Goal: Feedback & Contribution: Leave review/rating

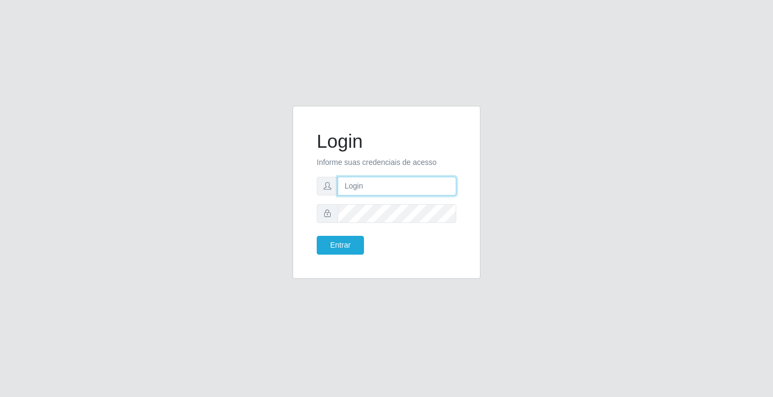
click at [355, 184] on input "text" at bounding box center [397, 186] width 119 height 19
type input "paulo@ideal"
click at [349, 241] on button "Entrar" at bounding box center [340, 245] width 47 height 19
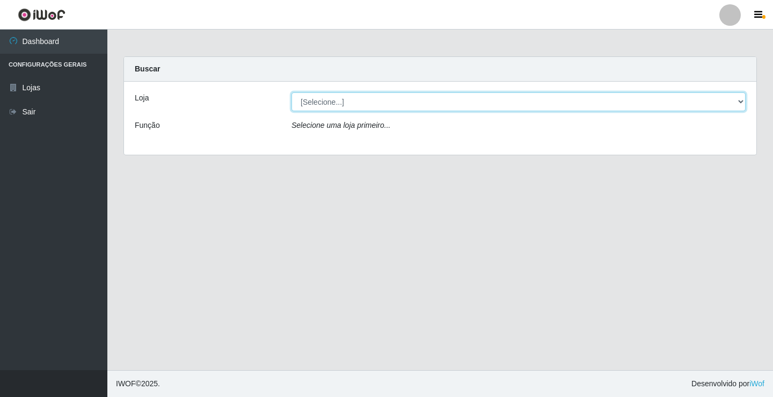
click at [310, 100] on select "[Selecione...] Ideal - Conceição" at bounding box center [519, 101] width 454 height 19
select select "231"
click at [292, 92] on select "[Selecione...] Ideal - Conceição" at bounding box center [519, 101] width 454 height 19
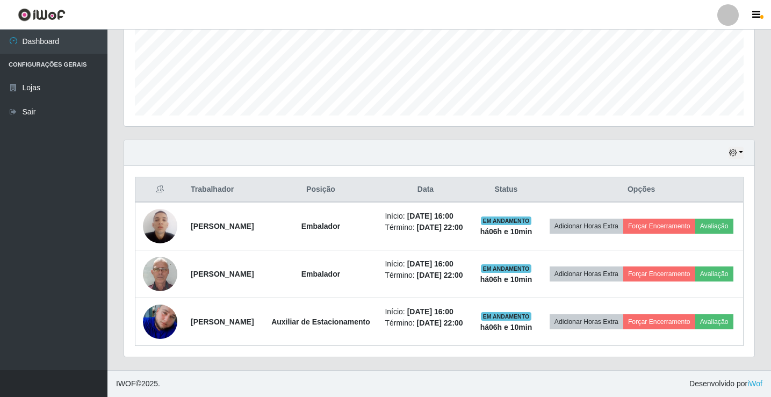
scroll to position [322, 0]
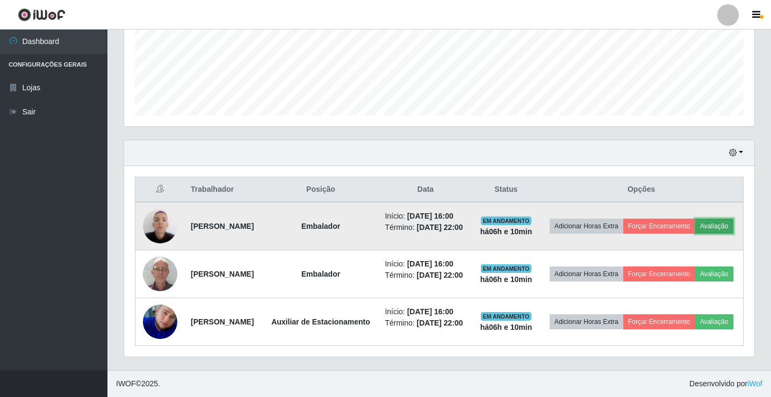
click at [695, 219] on button "Avaliação" at bounding box center [714, 226] width 38 height 15
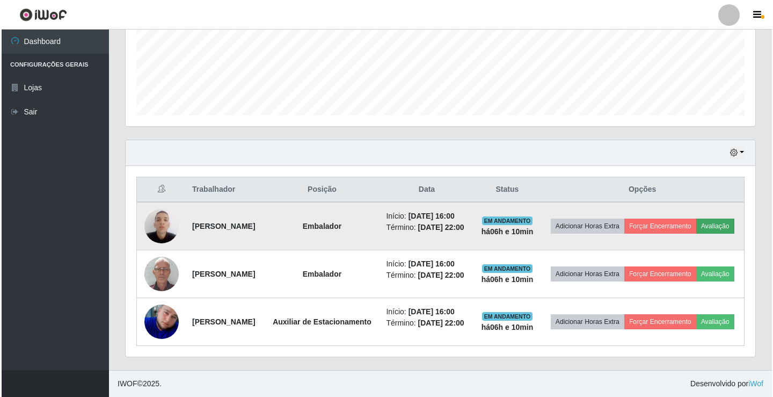
scroll to position [223, 624]
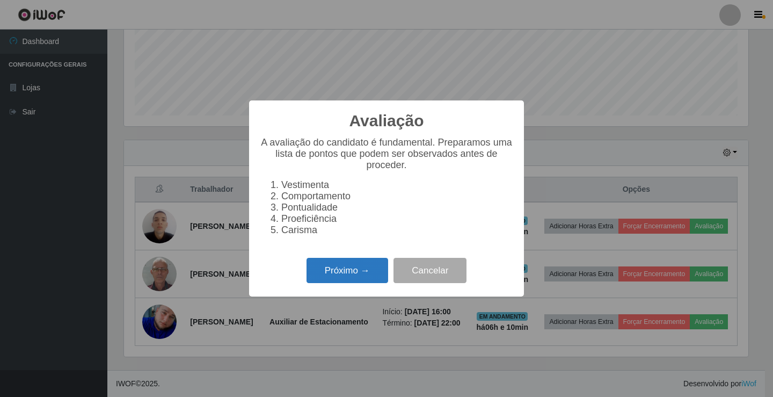
click at [355, 274] on button "Próximo →" at bounding box center [348, 270] width 82 height 25
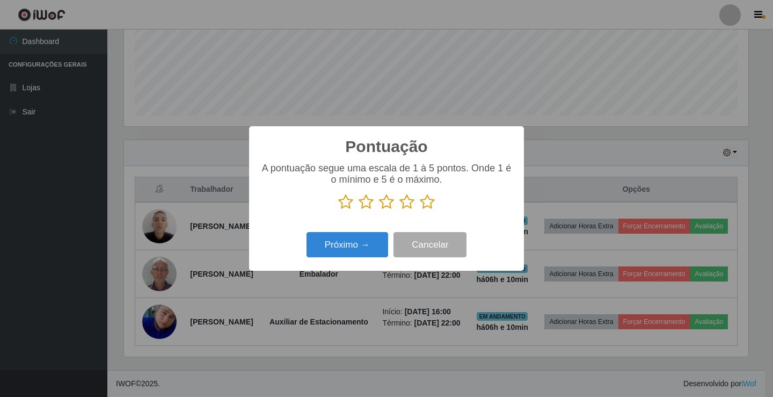
scroll to position [536725, 536323]
click at [409, 204] on icon at bounding box center [406, 202] width 15 height 16
click at [399, 210] on input "radio" at bounding box center [399, 210] width 0 height 0
click at [361, 242] on button "Próximo →" at bounding box center [348, 244] width 82 height 25
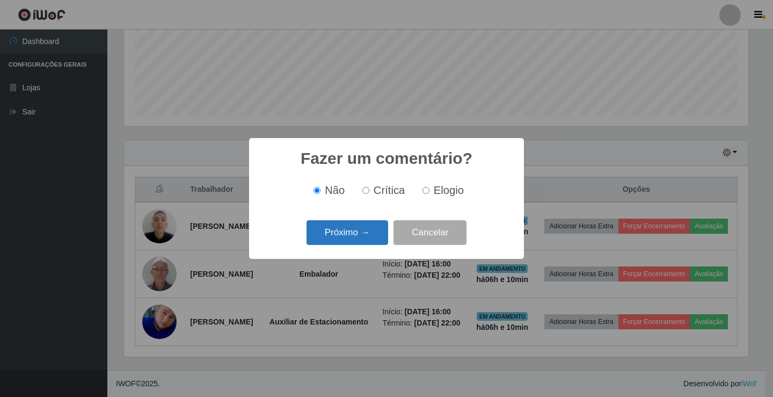
click at [365, 235] on button "Próximo →" at bounding box center [348, 232] width 82 height 25
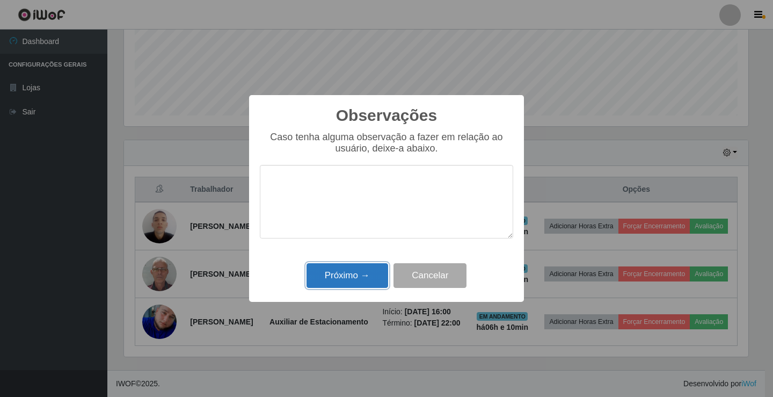
click at [355, 276] on button "Próximo →" at bounding box center [348, 275] width 82 height 25
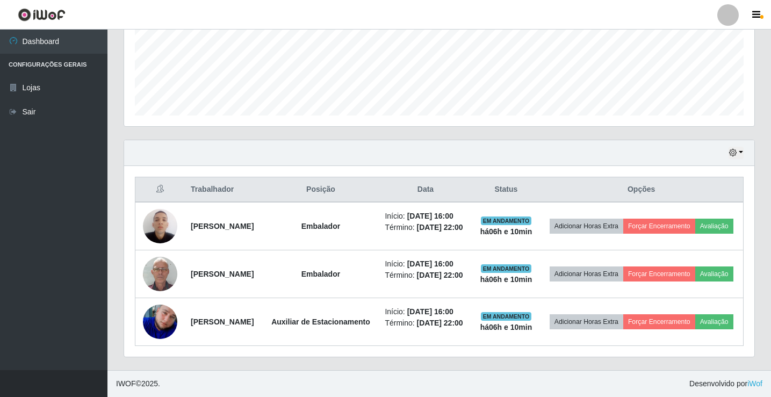
scroll to position [223, 630]
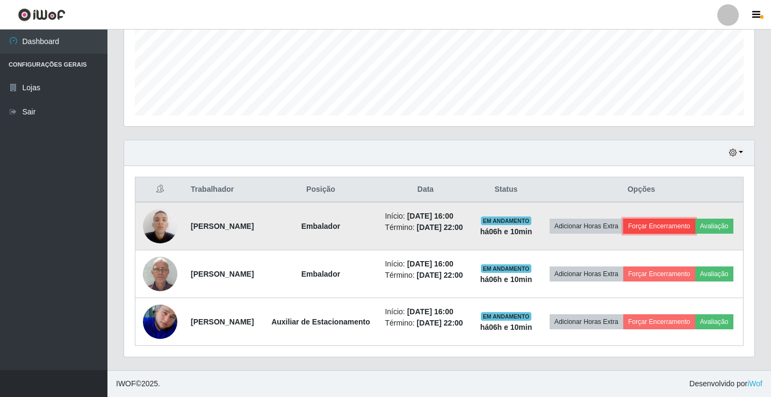
click at [695, 219] on button "Forçar Encerramento" at bounding box center [659, 226] width 72 height 15
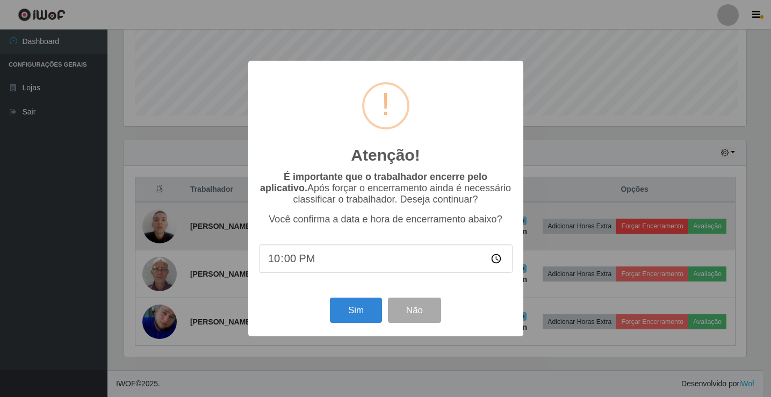
scroll to position [223, 624]
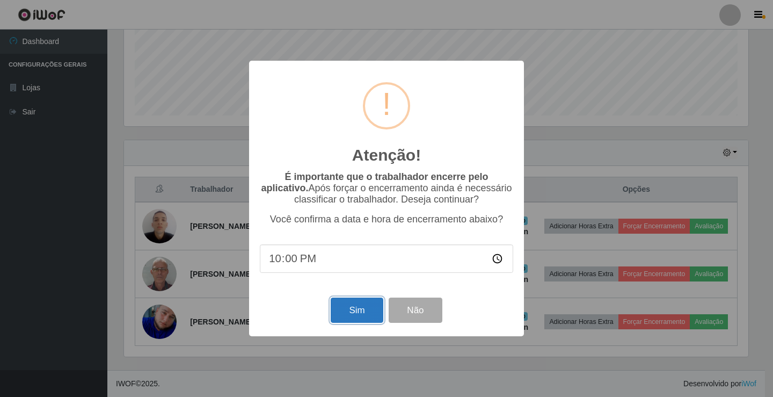
click at [368, 308] on button "Sim" at bounding box center [357, 309] width 52 height 25
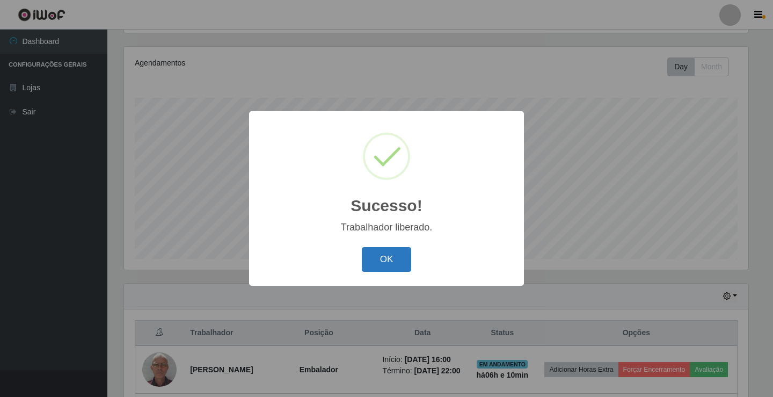
click at [395, 258] on button "OK" at bounding box center [387, 259] width 50 height 25
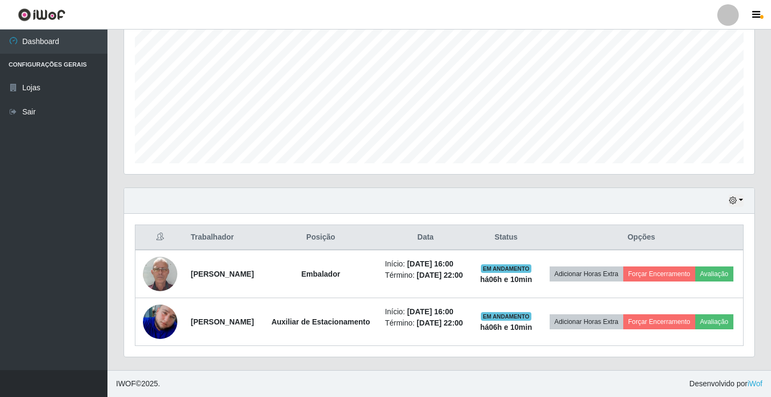
scroll to position [237, 0]
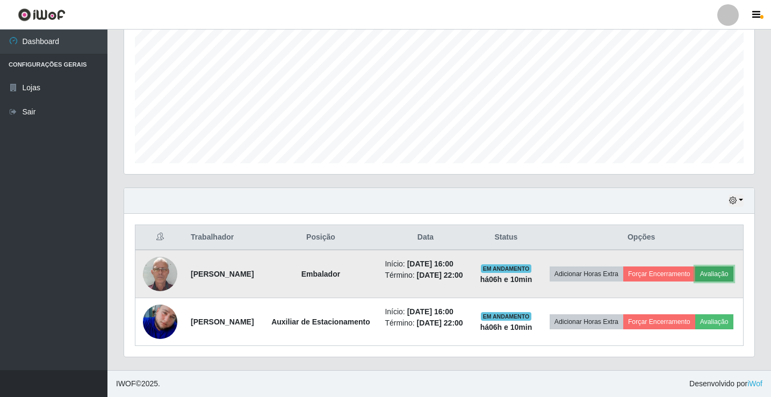
click at [695, 267] on button "Avaliação" at bounding box center [714, 273] width 38 height 15
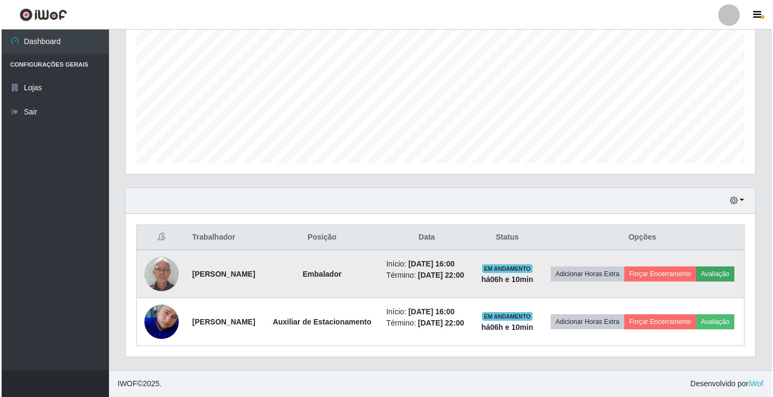
scroll to position [223, 624]
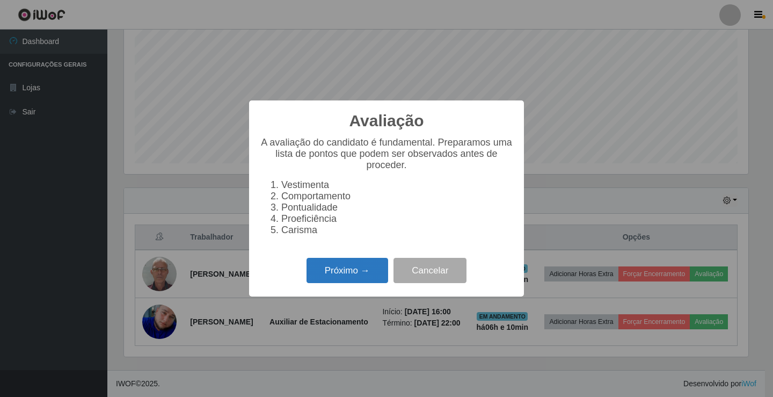
click at [354, 273] on button "Próximo →" at bounding box center [348, 270] width 82 height 25
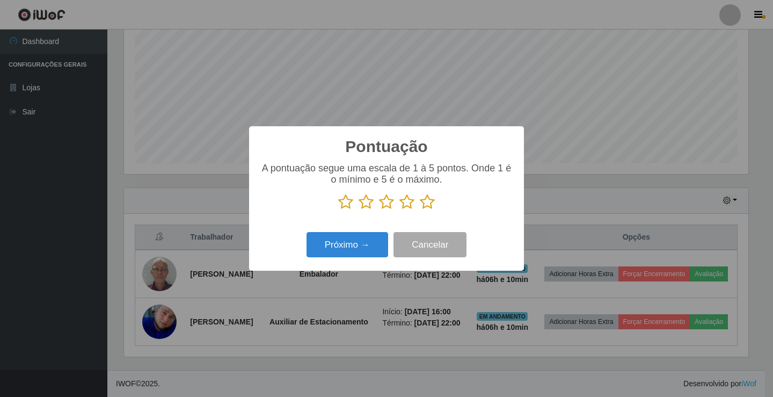
scroll to position [536725, 536323]
click at [406, 206] on icon at bounding box center [406, 202] width 15 height 16
click at [399, 210] on input "radio" at bounding box center [399, 210] width 0 height 0
click at [362, 242] on button "Próximo →" at bounding box center [348, 244] width 82 height 25
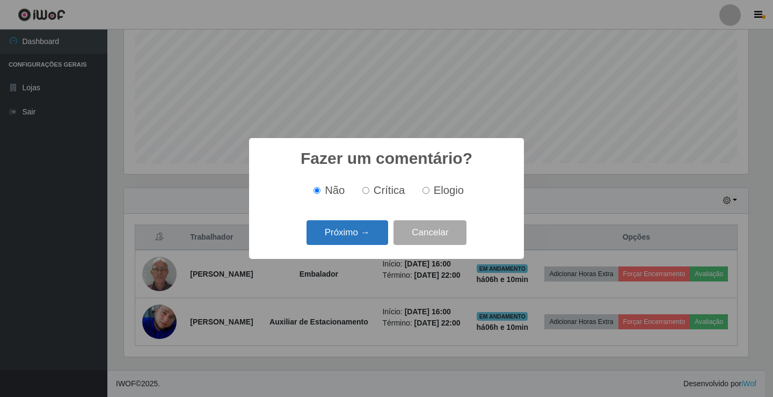
click at [364, 236] on button "Próximo →" at bounding box center [348, 232] width 82 height 25
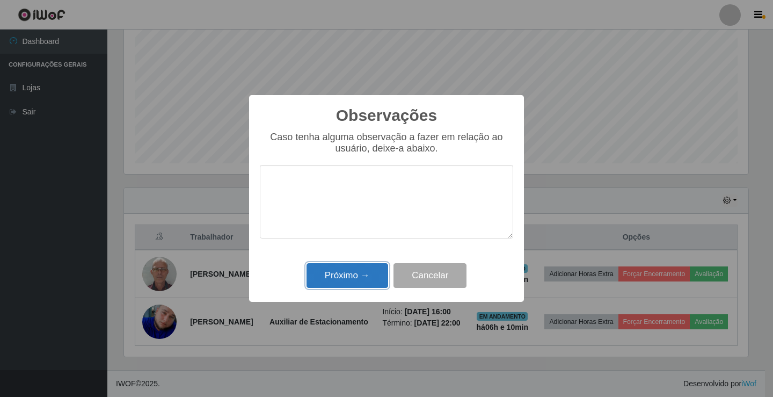
click at [357, 279] on button "Próximo →" at bounding box center [348, 275] width 82 height 25
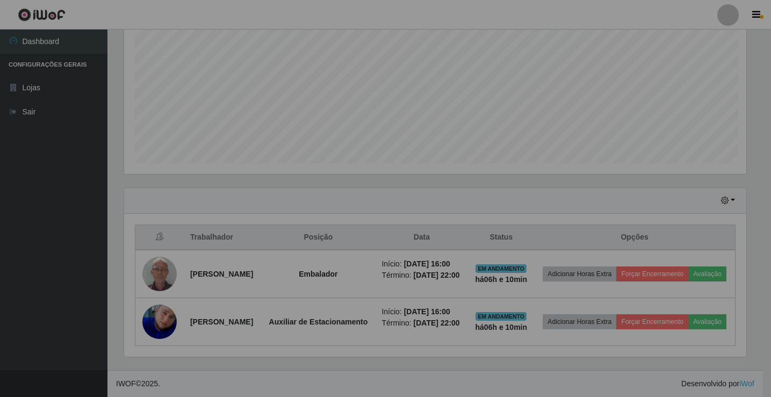
scroll to position [223, 630]
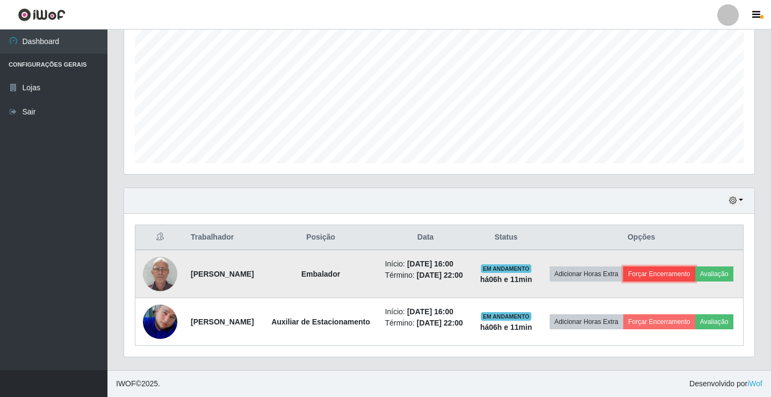
click at [686, 266] on button "Forçar Encerramento" at bounding box center [659, 273] width 72 height 15
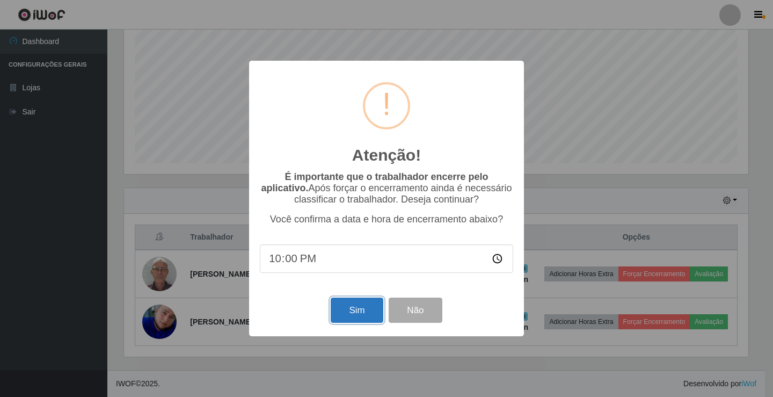
click at [363, 307] on button "Sim" at bounding box center [357, 309] width 52 height 25
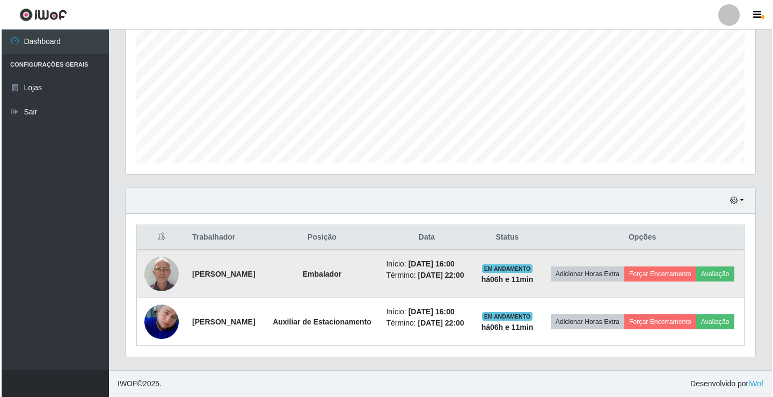
scroll to position [0, 0]
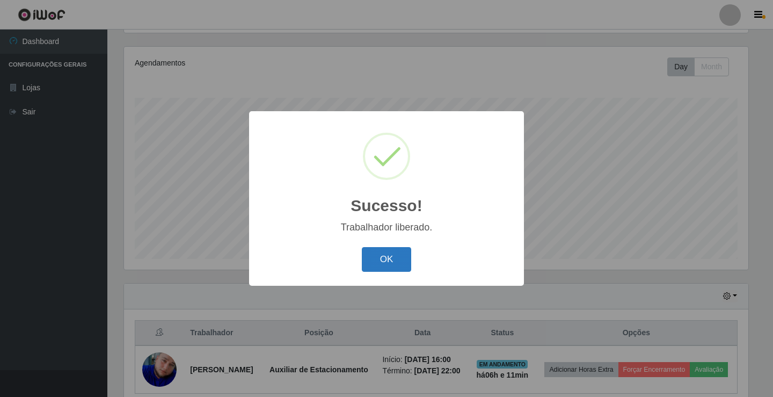
click at [402, 261] on button "OK" at bounding box center [387, 259] width 50 height 25
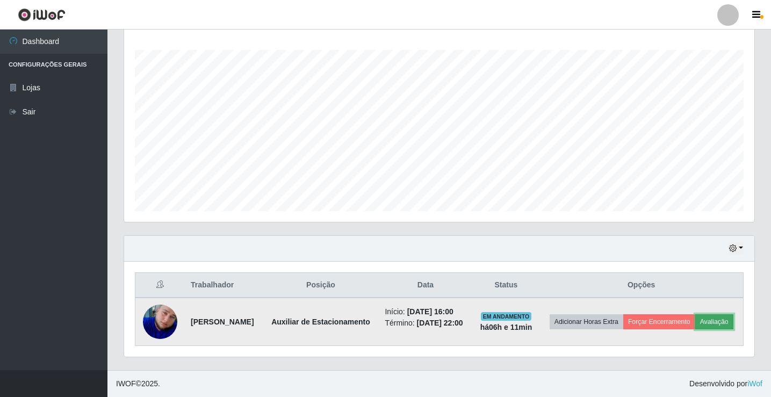
click at [695, 325] on button "Avaliação" at bounding box center [714, 321] width 38 height 15
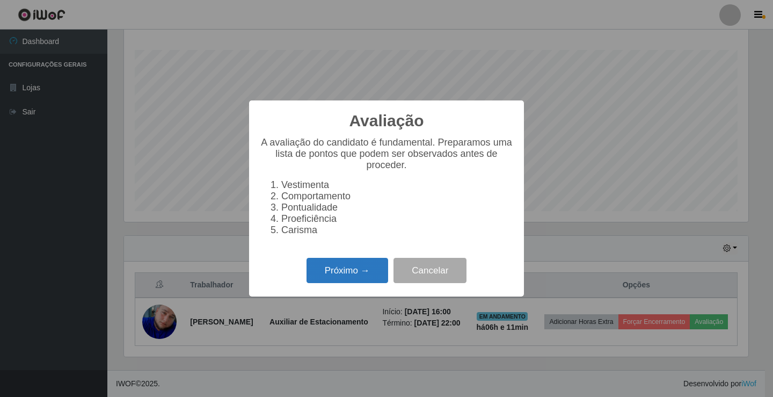
click at [337, 273] on button "Próximo →" at bounding box center [348, 270] width 82 height 25
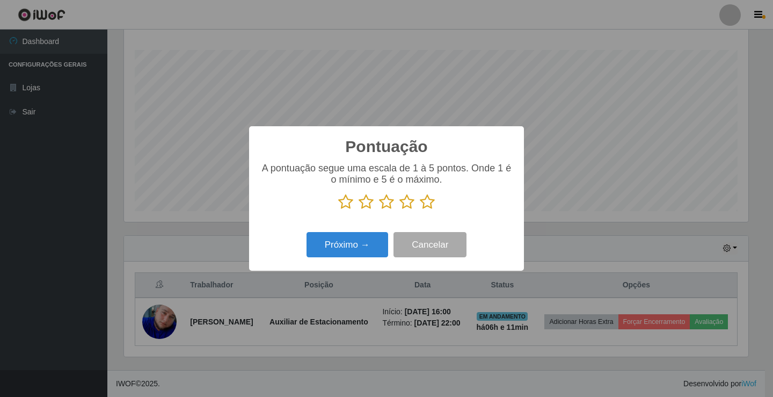
click at [407, 202] on icon at bounding box center [406, 202] width 15 height 16
click at [399, 210] on input "radio" at bounding box center [399, 210] width 0 height 0
click at [348, 241] on button "Próximo →" at bounding box center [348, 244] width 82 height 25
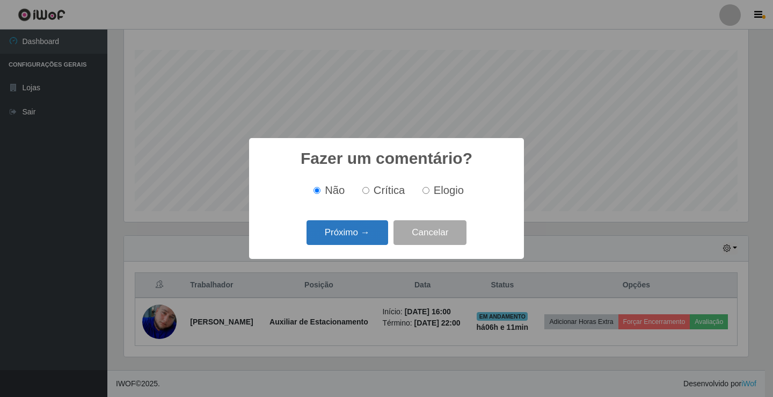
click at [352, 229] on button "Próximo →" at bounding box center [348, 232] width 82 height 25
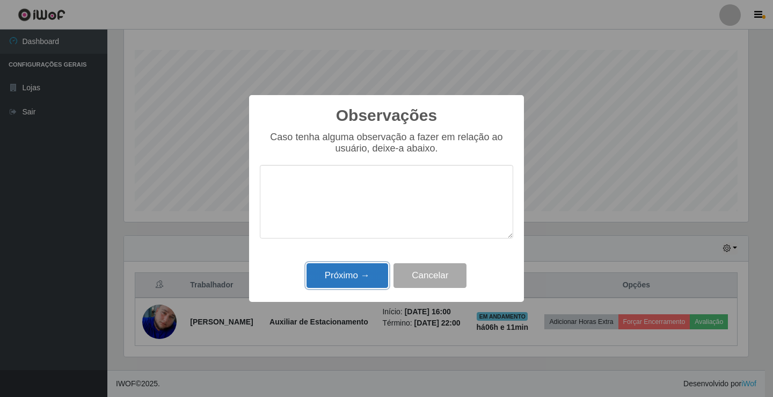
click at [367, 272] on button "Próximo →" at bounding box center [348, 275] width 82 height 25
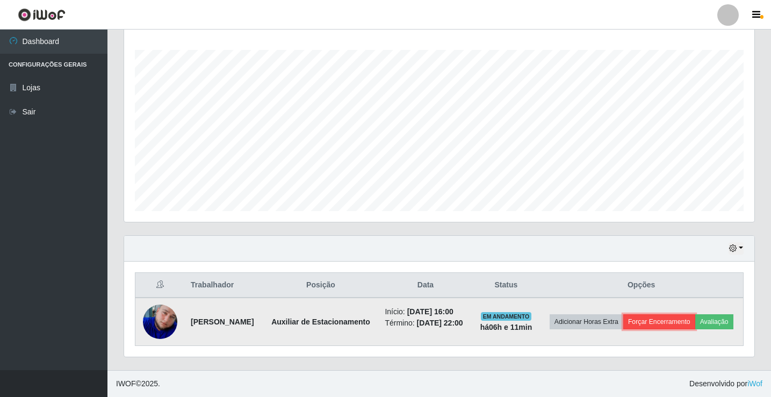
click at [678, 314] on button "Forçar Encerramento" at bounding box center [659, 321] width 72 height 15
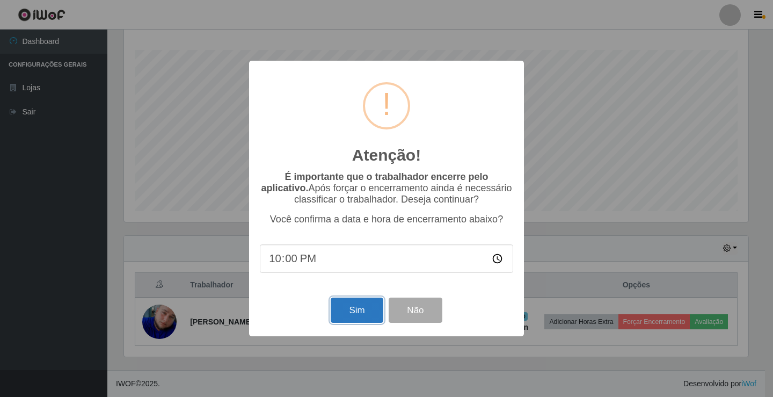
click at [355, 315] on button "Sim" at bounding box center [357, 309] width 52 height 25
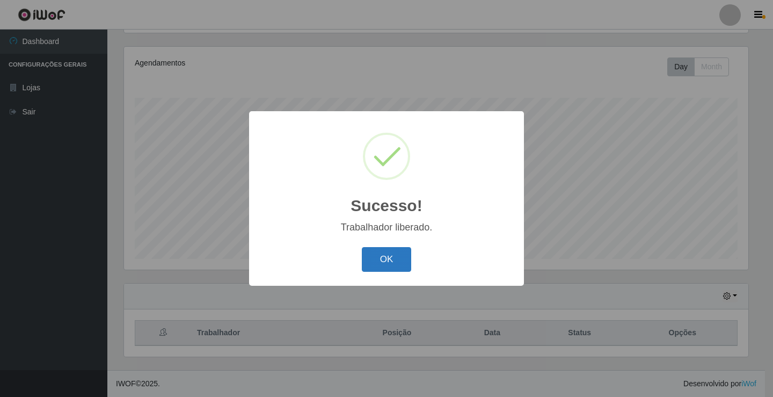
click at [387, 255] on button "OK" at bounding box center [387, 259] width 50 height 25
